Goal: Information Seeking & Learning: Learn about a topic

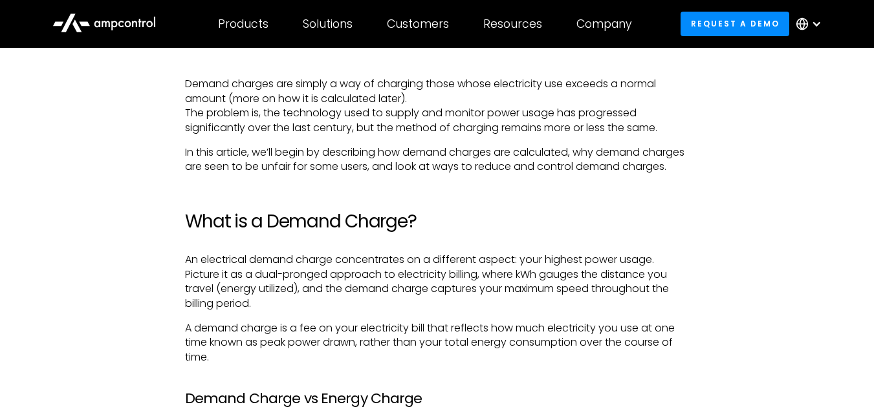
scroll to position [742, 0]
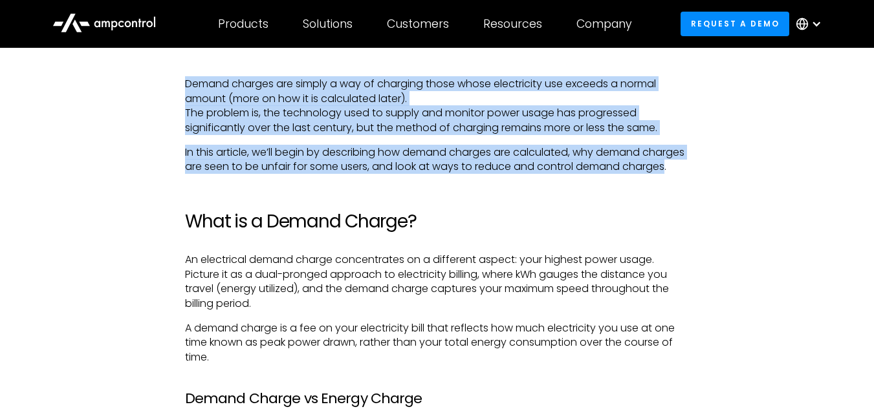
drag, startPoint x: 187, startPoint y: 84, endPoint x: 228, endPoint y: 182, distance: 105.8
click at [217, 175] on p "In this article, we’ll begin by describing how demand charges are calculated, w…" at bounding box center [437, 160] width 504 height 29
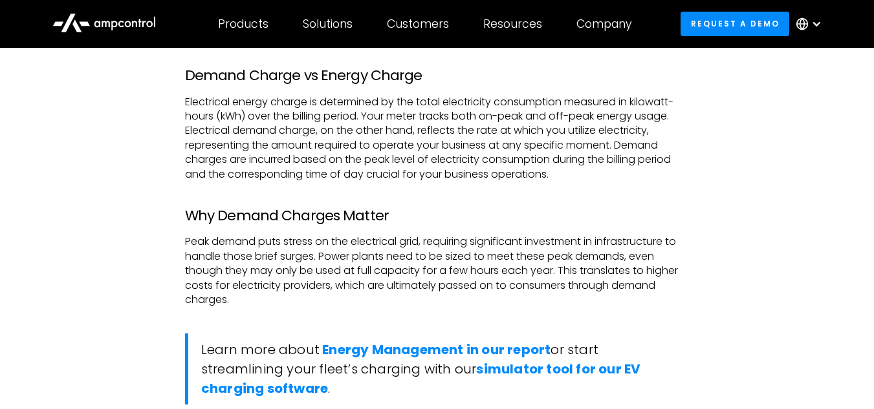
scroll to position [1064, 0]
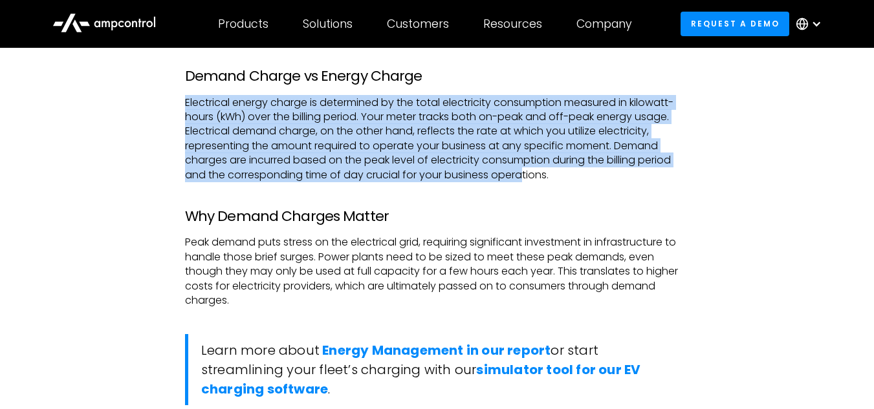
drag, startPoint x: 187, startPoint y: 117, endPoint x: 523, endPoint y: 186, distance: 342.7
click at [523, 182] on p "Electrical energy charge is determined by the total electricity consumption mea…" at bounding box center [437, 139] width 504 height 87
click at [479, 182] on p "Electrical energy charge is determined by the total electricity consumption mea…" at bounding box center [437, 139] width 504 height 87
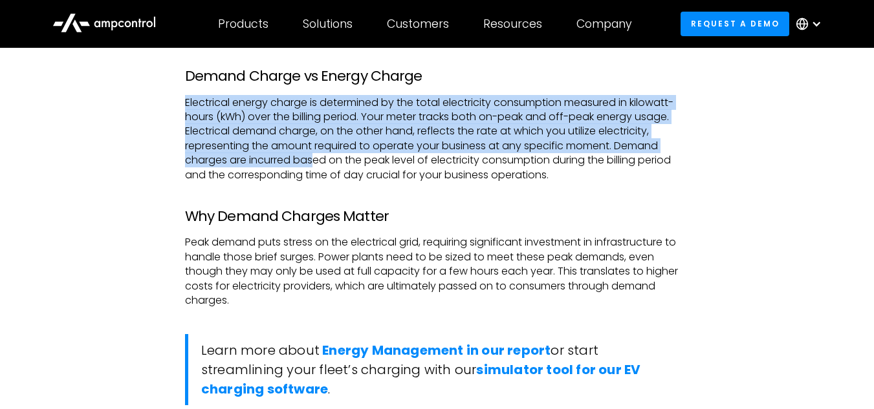
drag, startPoint x: 186, startPoint y: 118, endPoint x: 314, endPoint y: 174, distance: 139.9
click at [314, 174] on p "Electrical energy charge is determined by the total electricity consumption mea…" at bounding box center [437, 139] width 504 height 87
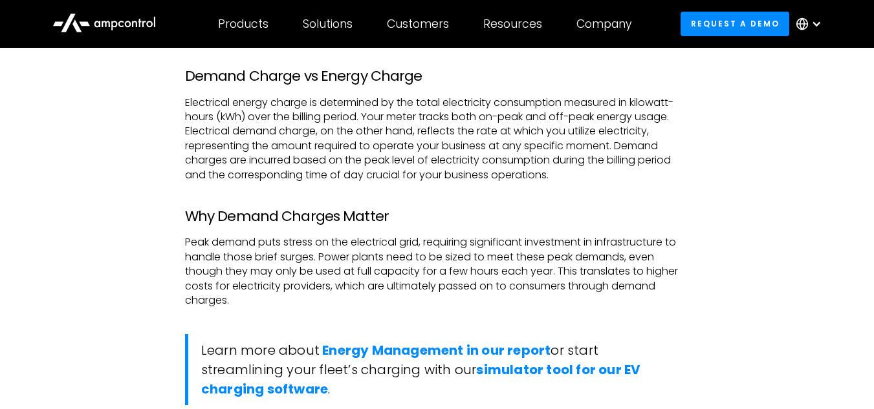
click at [378, 182] on p "Electrical energy charge is determined by the total electricity consumption mea…" at bounding box center [437, 139] width 504 height 87
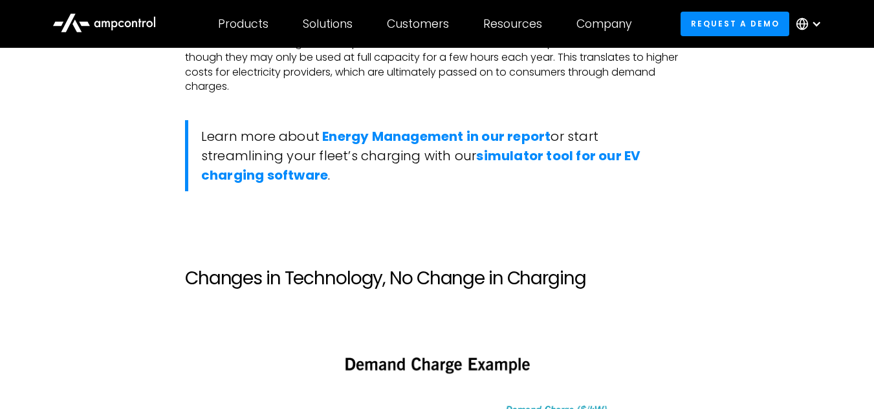
scroll to position [1145, 0]
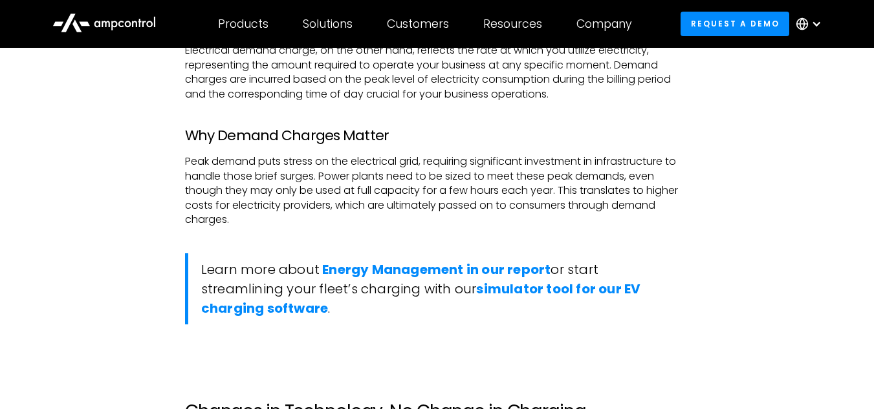
click at [377, 195] on p "Peak demand puts stress on the electrical grid, requiring significant investmen…" at bounding box center [437, 191] width 504 height 72
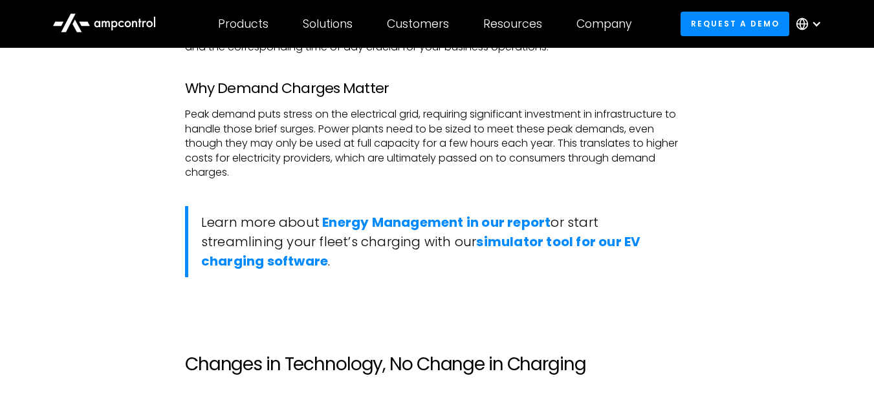
scroll to position [1193, 0]
click at [187, 133] on p "Peak demand puts stress on the electrical grid, requiring significant investmen…" at bounding box center [437, 143] width 504 height 72
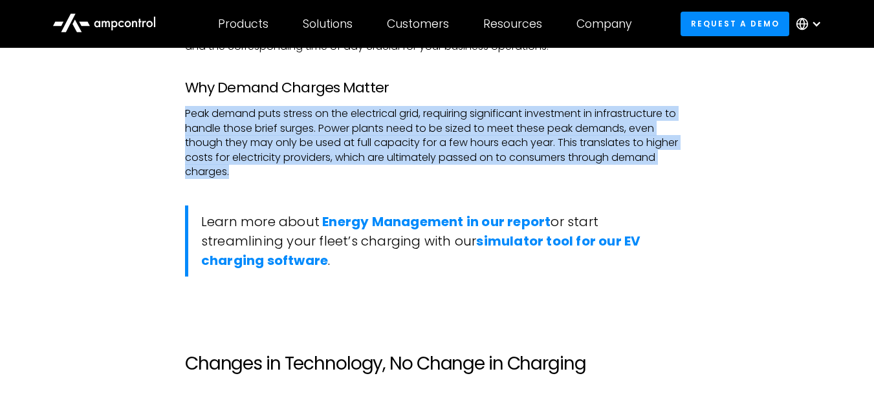
drag, startPoint x: 186, startPoint y: 127, endPoint x: 235, endPoint y: 191, distance: 81.1
click at [235, 179] on p "Peak demand puts stress on the electrical grid, requiring significant investmen…" at bounding box center [437, 143] width 504 height 72
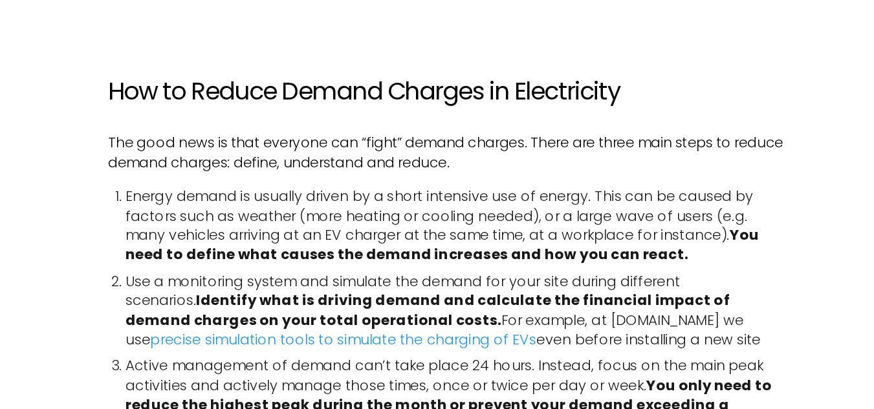
scroll to position [2726, 0]
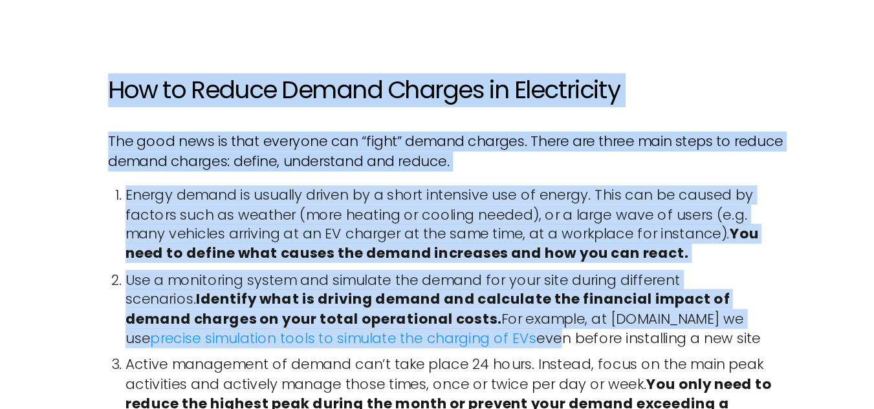
drag, startPoint x: 190, startPoint y: 183, endPoint x: 375, endPoint y: 369, distance: 262.5
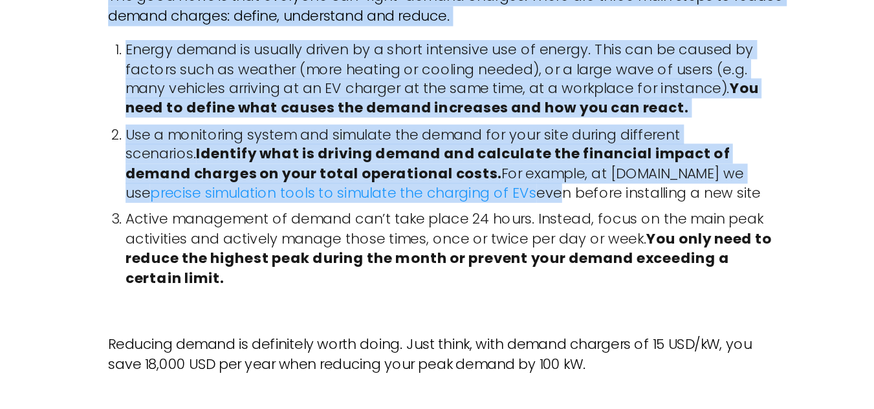
scroll to position [2836, 0]
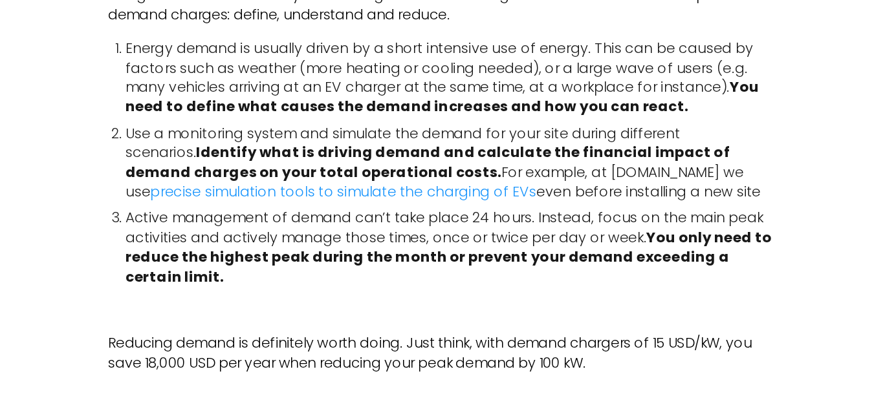
click at [403, 318] on li "Active management of demand can’t take place 24 hours. Instead, focus on the ma…" at bounding box center [443, 289] width 491 height 58
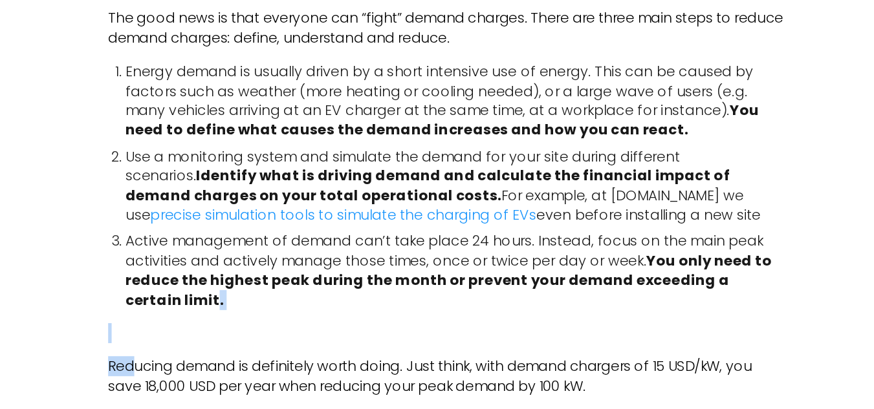
scroll to position [2820, 0]
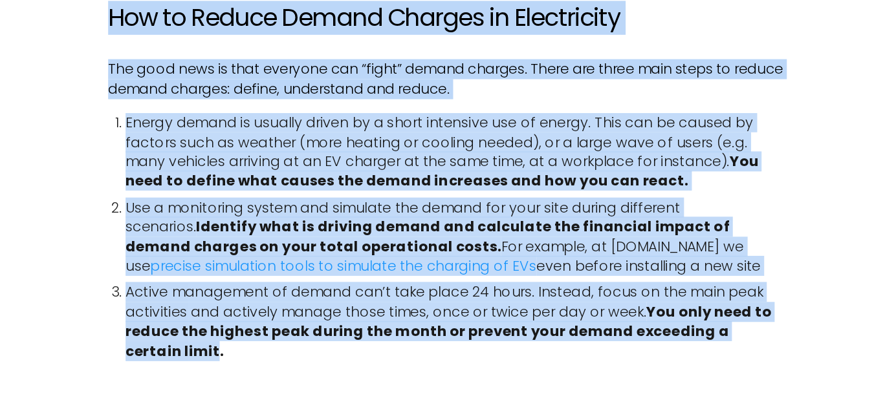
drag, startPoint x: 224, startPoint y: 301, endPoint x: 186, endPoint y: -3, distance: 306.3
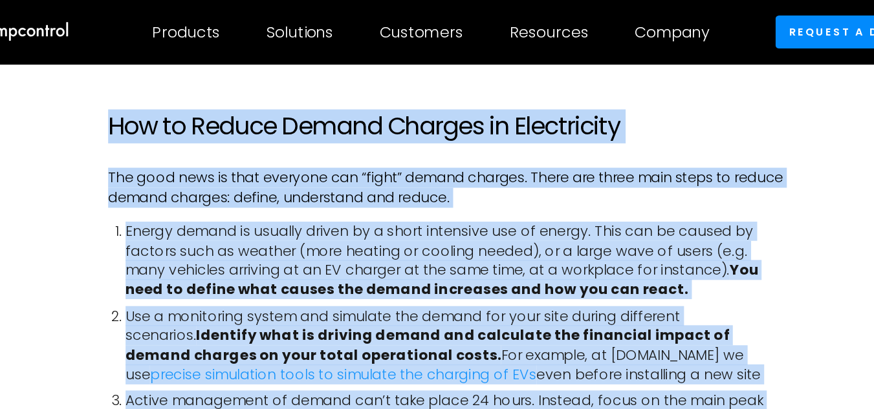
copy div "Lor ip Dolors Ametco Adipisc el Seddoeiusmo Tem inci utla et dolo magnaali eni …"
click at [404, 155] on p "The good news is that everyone can “fight” demand charges. There are three main…" at bounding box center [437, 139] width 504 height 29
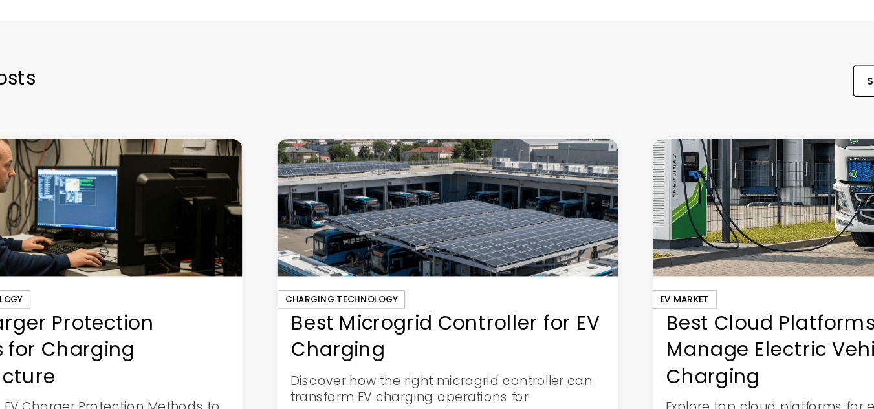
scroll to position [3340, 0]
